Goal: Task Accomplishment & Management: Manage account settings

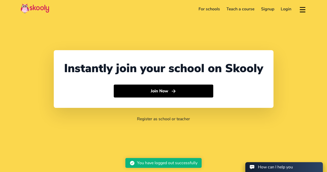
select select "65"
select select "[GEOGRAPHIC_DATA]"
select select "[GEOGRAPHIC_DATA]/[GEOGRAPHIC_DATA]"
select select "65"
select select "[GEOGRAPHIC_DATA]"
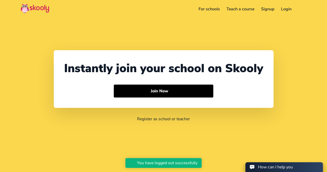
select select "[GEOGRAPHIC_DATA]/[GEOGRAPHIC_DATA]"
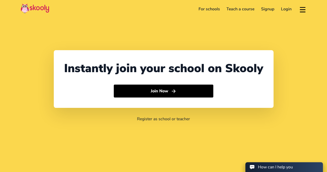
click at [285, 7] on link "Login" at bounding box center [286, 9] width 17 height 8
